Goal: Go to known website: Go to known website

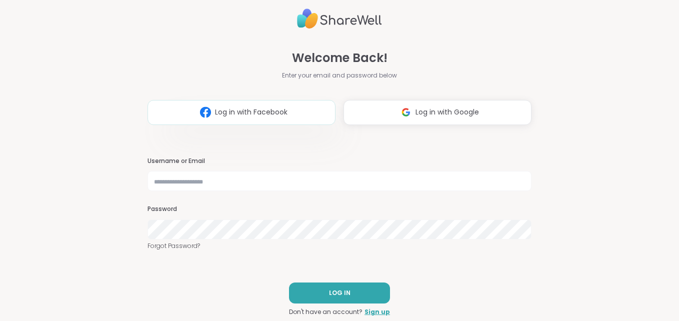
click at [253, 112] on span "Log in with Facebook" at bounding box center [251, 112] width 73 height 11
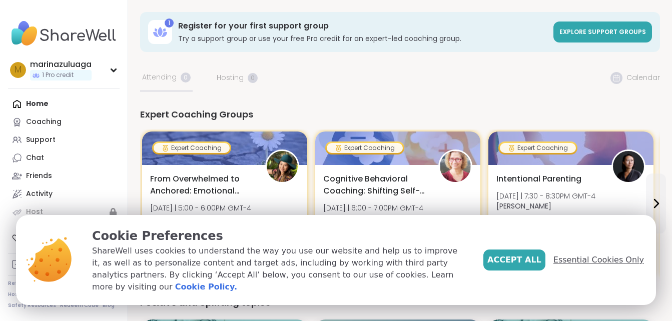
click at [608, 264] on span "Essential Cookies Only" at bounding box center [598, 260] width 91 height 12
